Goal: Information Seeking & Learning: Learn about a topic

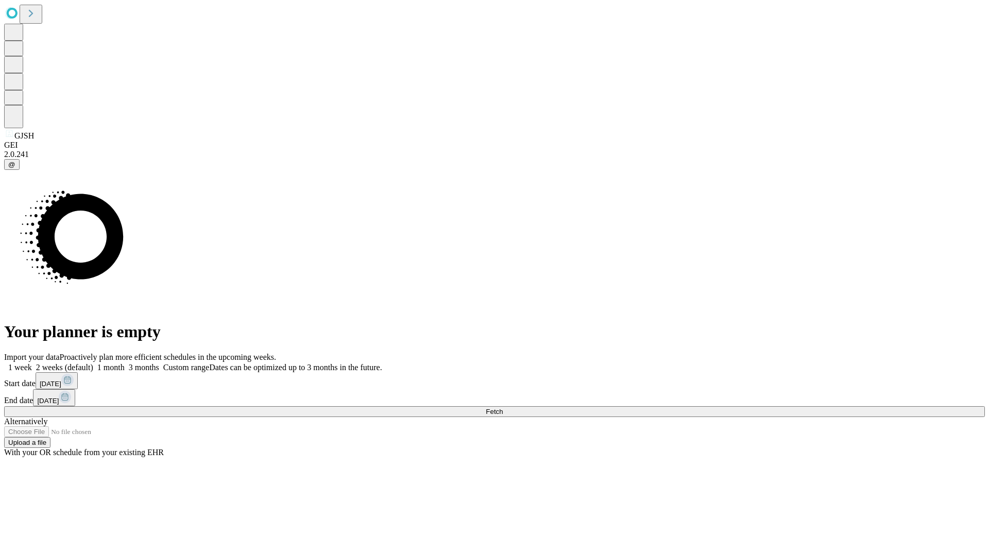
click at [503, 408] on span "Fetch" at bounding box center [494, 412] width 17 height 8
